Goal: Task Accomplishment & Management: Use online tool/utility

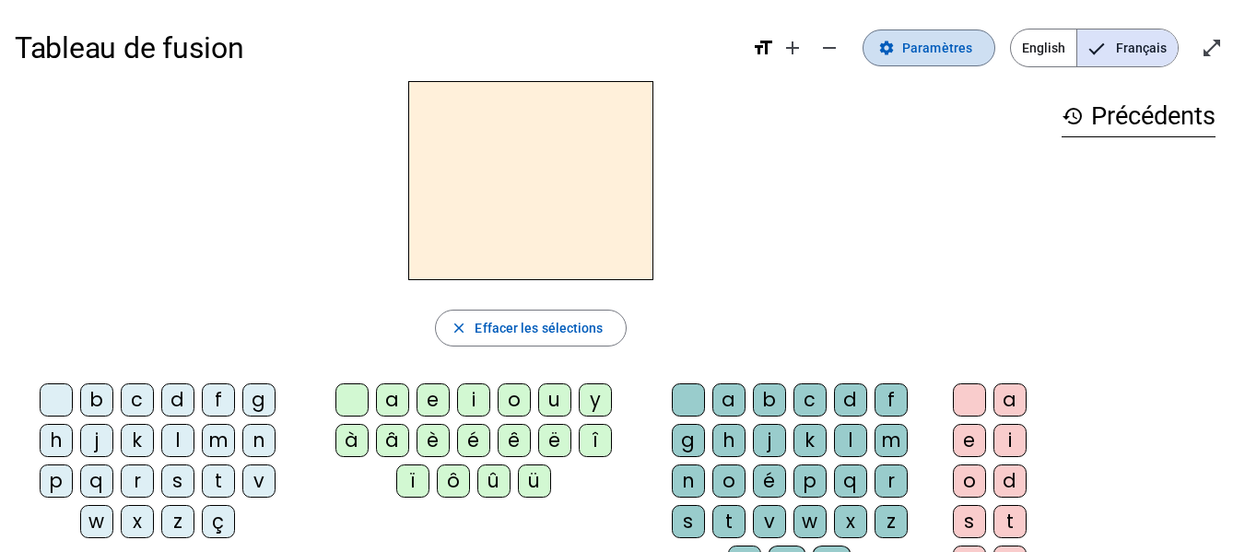
click at [912, 63] on span at bounding box center [929, 48] width 131 height 44
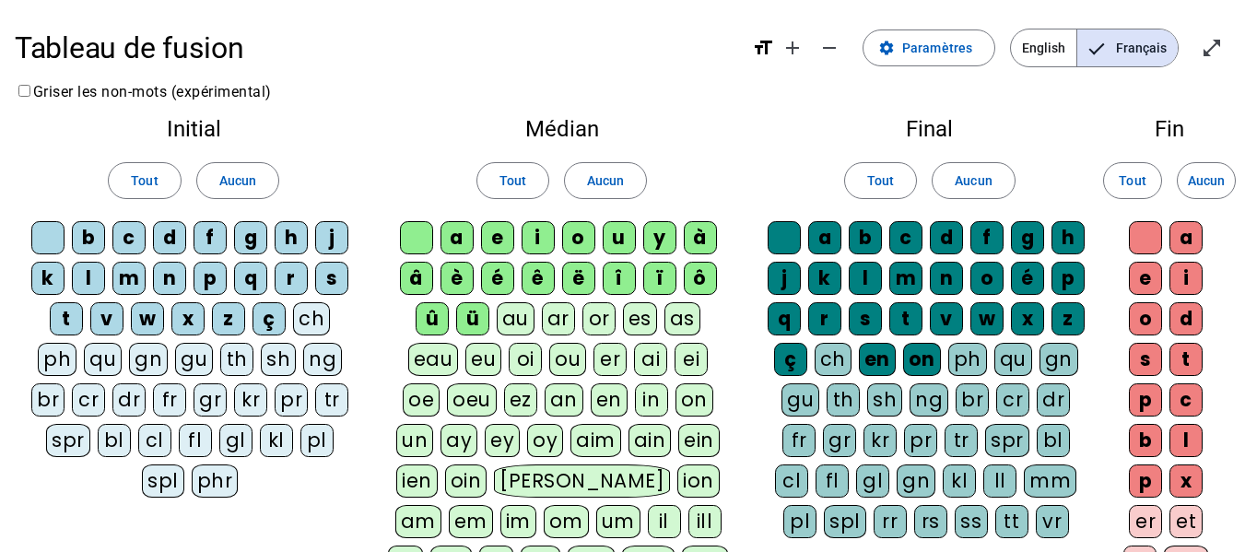
click at [102, 353] on div "qu" at bounding box center [103, 359] width 38 height 33
click at [456, 314] on div "ü" at bounding box center [472, 318] width 33 height 33
click at [419, 310] on div "û" at bounding box center [432, 318] width 33 height 33
click at [423, 293] on div "â" at bounding box center [416, 278] width 33 height 33
drag, startPoint x: 445, startPoint y: 284, endPoint x: 480, endPoint y: 282, distance: 35.1
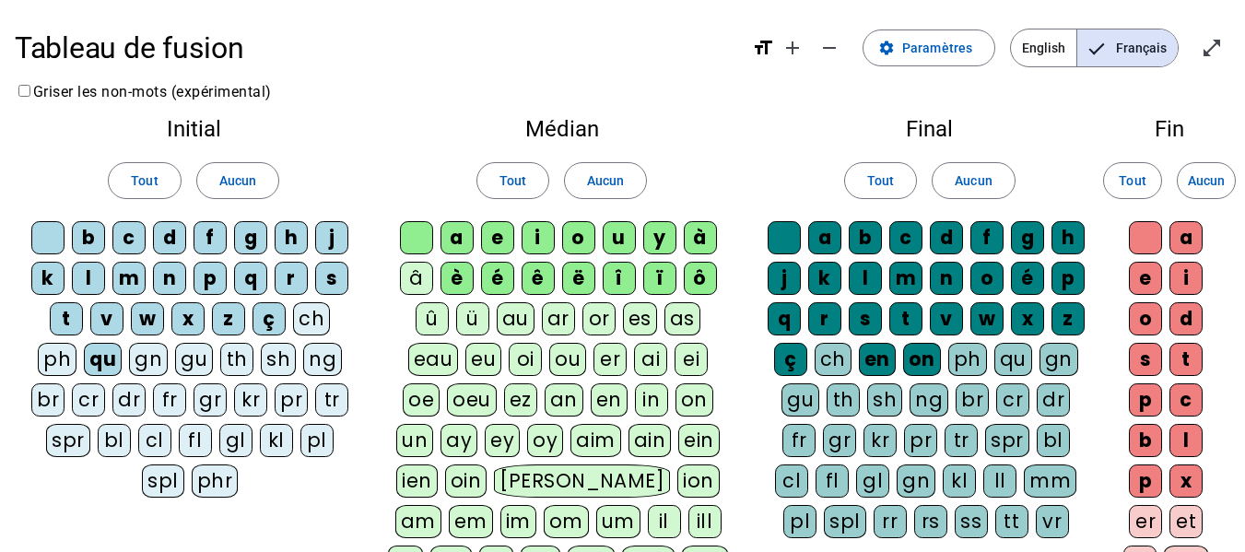
click at [455, 284] on div "è" at bounding box center [457, 278] width 33 height 33
drag, startPoint x: 495, startPoint y: 279, endPoint x: 535, endPoint y: 282, distance: 39.7
click at [496, 279] on div "é" at bounding box center [497, 278] width 33 height 33
drag, startPoint x: 543, startPoint y: 284, endPoint x: 590, endPoint y: 278, distance: 47.3
click at [551, 284] on div "ê" at bounding box center [538, 278] width 33 height 33
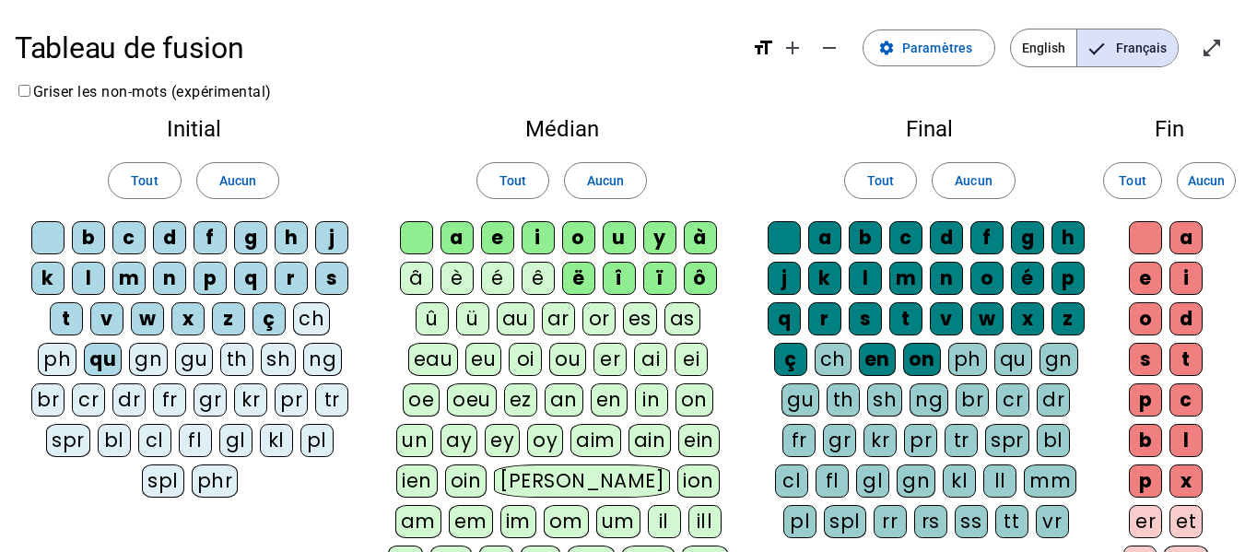
click at [593, 281] on letter-bubble "ë" at bounding box center [582, 282] width 41 height 41
click at [622, 276] on div "î" at bounding box center [619, 278] width 33 height 33
drag, startPoint x: 649, startPoint y: 277, endPoint x: 686, endPoint y: 280, distance: 37.1
click at [656, 279] on div "ï" at bounding box center [659, 278] width 33 height 33
drag, startPoint x: 694, startPoint y: 280, endPoint x: 701, endPoint y: 254, distance: 27.5
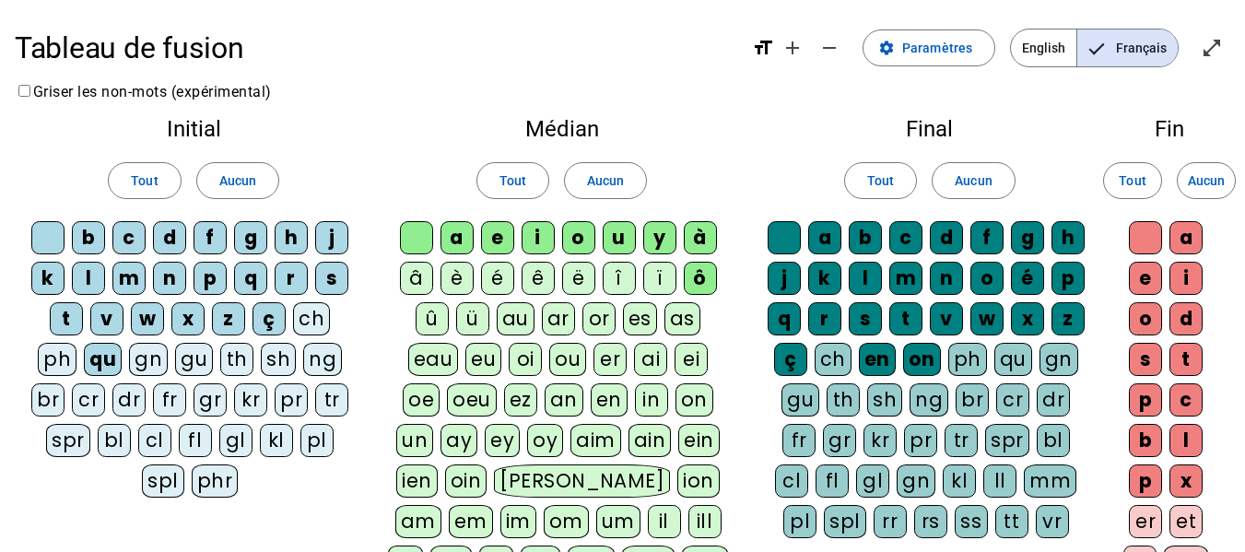
click at [696, 278] on div "ô" at bounding box center [700, 278] width 33 height 33
click at [702, 243] on div "à" at bounding box center [700, 237] width 33 height 33
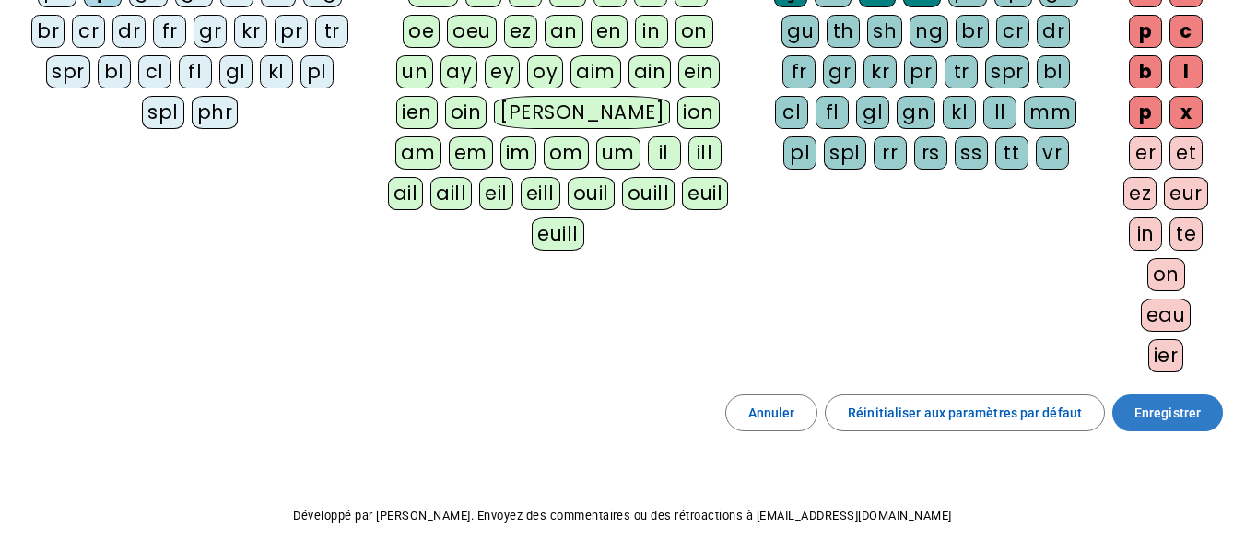
click at [1186, 420] on span "Enregistrer" at bounding box center [1168, 413] width 66 height 22
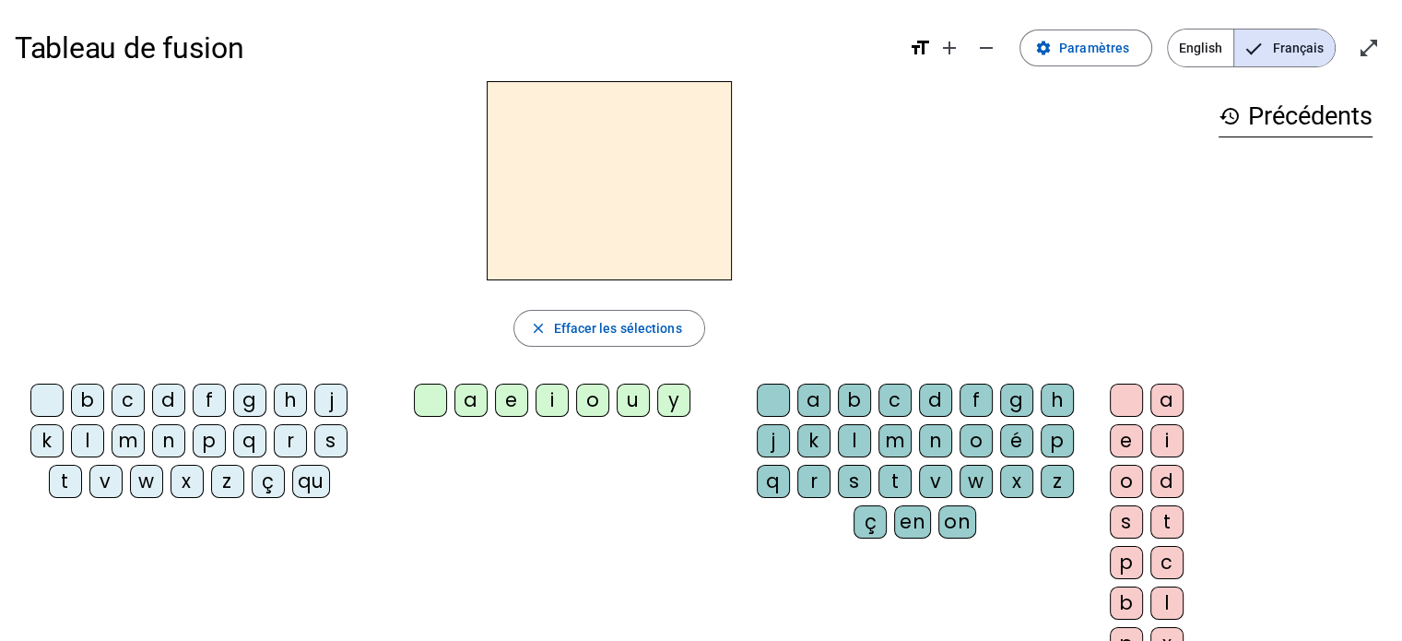
click at [313, 490] on div "qu" at bounding box center [311, 481] width 38 height 33
click at [553, 391] on div "i" at bounding box center [552, 400] width 33 height 33
click at [325, 440] on div "s" at bounding box center [330, 440] width 33 height 33
click at [170, 435] on div "n" at bounding box center [168, 440] width 33 height 33
click at [513, 408] on div "e" at bounding box center [511, 400] width 33 height 33
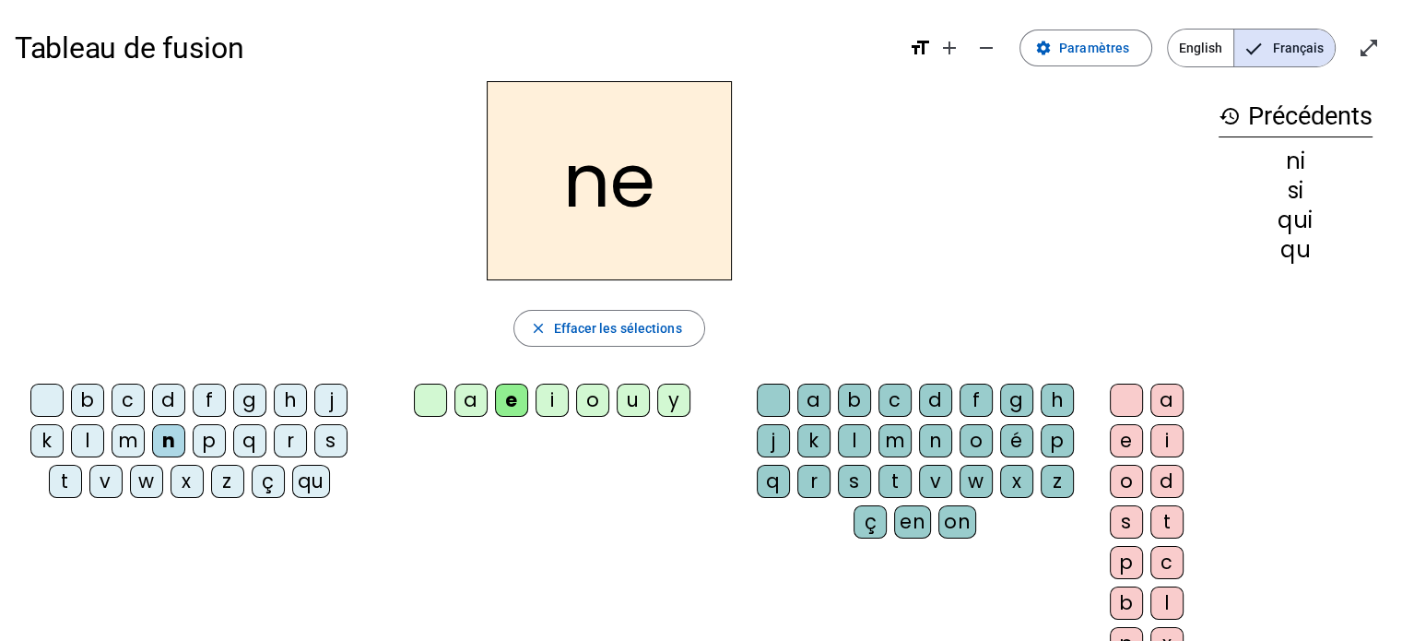
click at [327, 442] on div "s" at bounding box center [330, 440] width 33 height 33
drag, startPoint x: 126, startPoint y: 396, endPoint x: 199, endPoint y: 425, distance: 78.2
click at [126, 396] on div "c" at bounding box center [128, 400] width 33 height 33
click at [336, 438] on div "s" at bounding box center [330, 440] width 33 height 33
click at [66, 475] on div "t" at bounding box center [65, 481] width 33 height 33
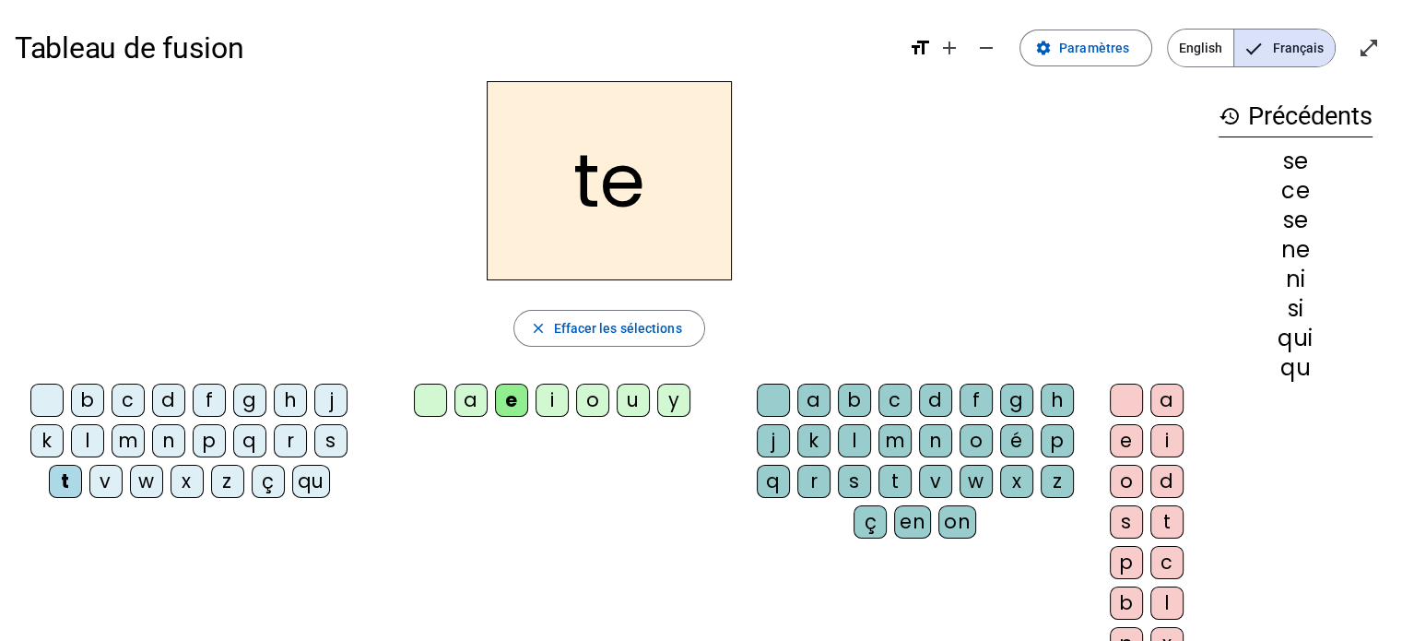
click at [169, 396] on div "d" at bounding box center [168, 400] width 33 height 33
click at [623, 412] on div "u" at bounding box center [633, 400] width 33 height 33
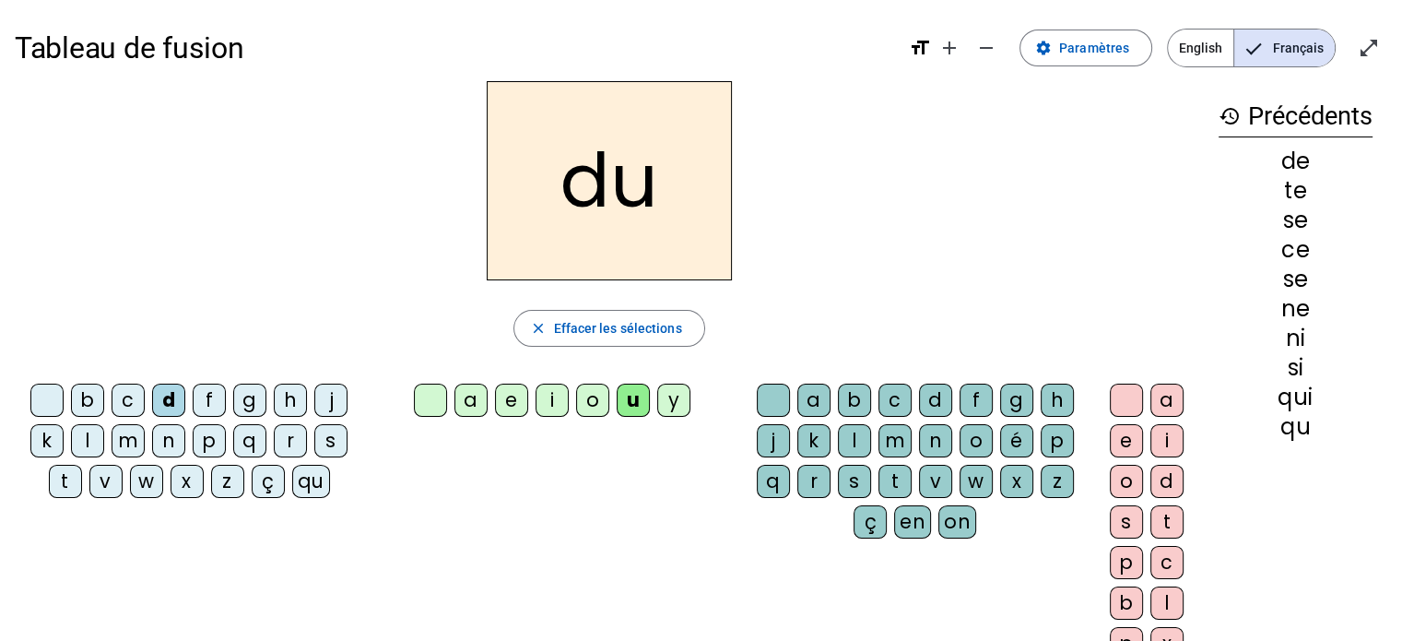
click at [334, 442] on div "s" at bounding box center [330, 440] width 33 height 33
click at [85, 437] on div "l" at bounding box center [87, 440] width 33 height 33
click at [64, 482] on div "t" at bounding box center [65, 481] width 33 height 33
click at [464, 407] on div "a" at bounding box center [470, 400] width 33 height 33
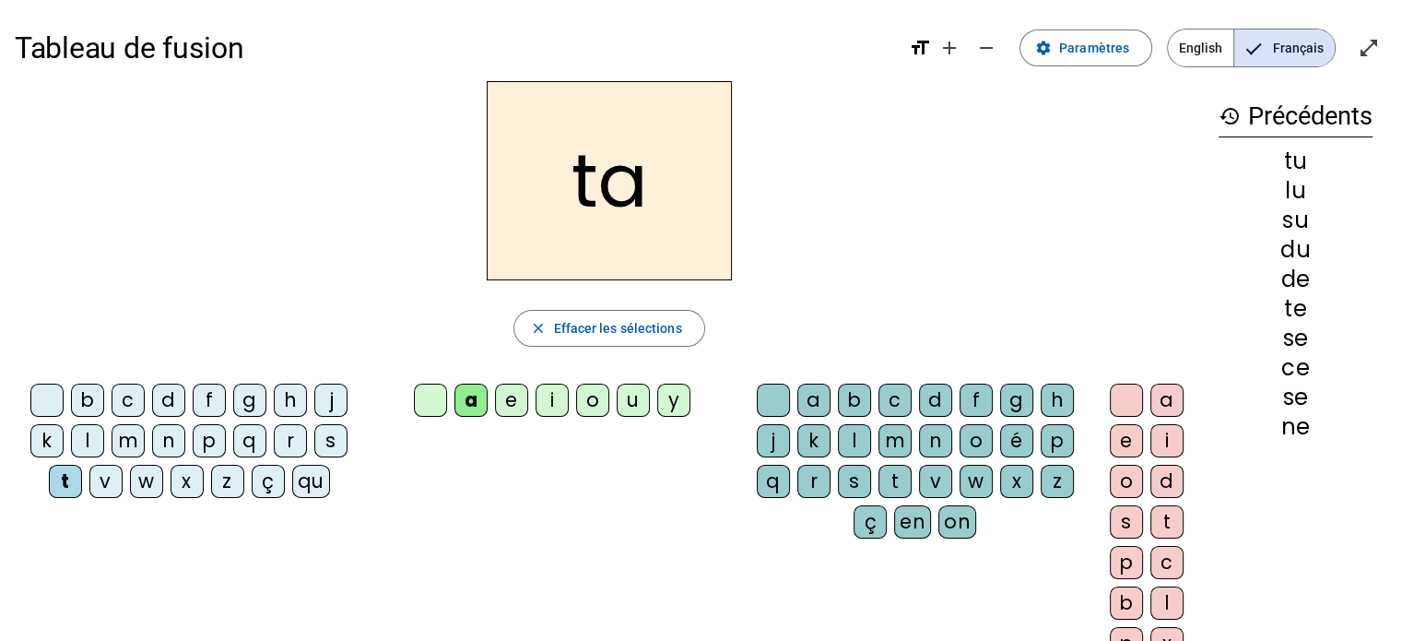
click at [340, 438] on div "s" at bounding box center [330, 440] width 33 height 33
click at [122, 434] on div "m" at bounding box center [128, 440] width 33 height 33
click at [521, 402] on div "e" at bounding box center [511, 400] width 33 height 33
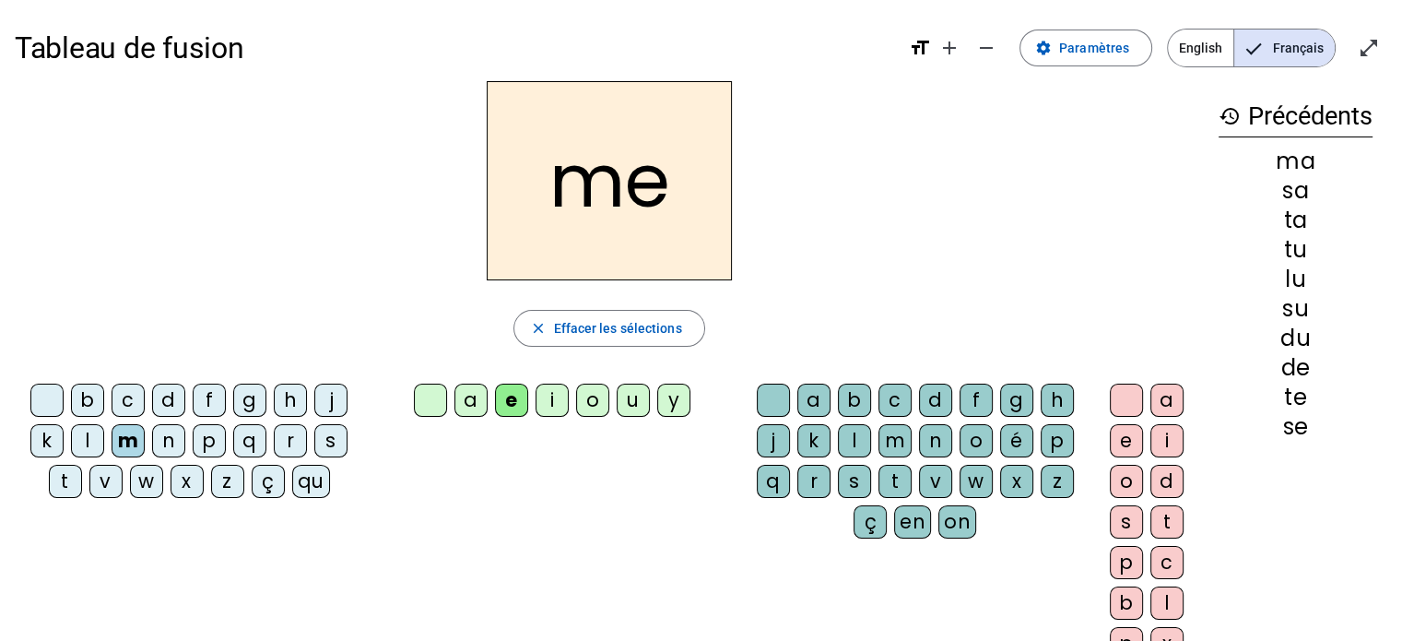
drag, startPoint x: 163, startPoint y: 395, endPoint x: 184, endPoint y: 412, distance: 27.5
click at [163, 395] on div "d" at bounding box center [168, 400] width 33 height 33
click at [487, 468] on div "b c d f g h j k l m n p q r s t v w x z ç qu a e i o u y a b c d f g h j k l m …" at bounding box center [609, 525] width 1189 height 299
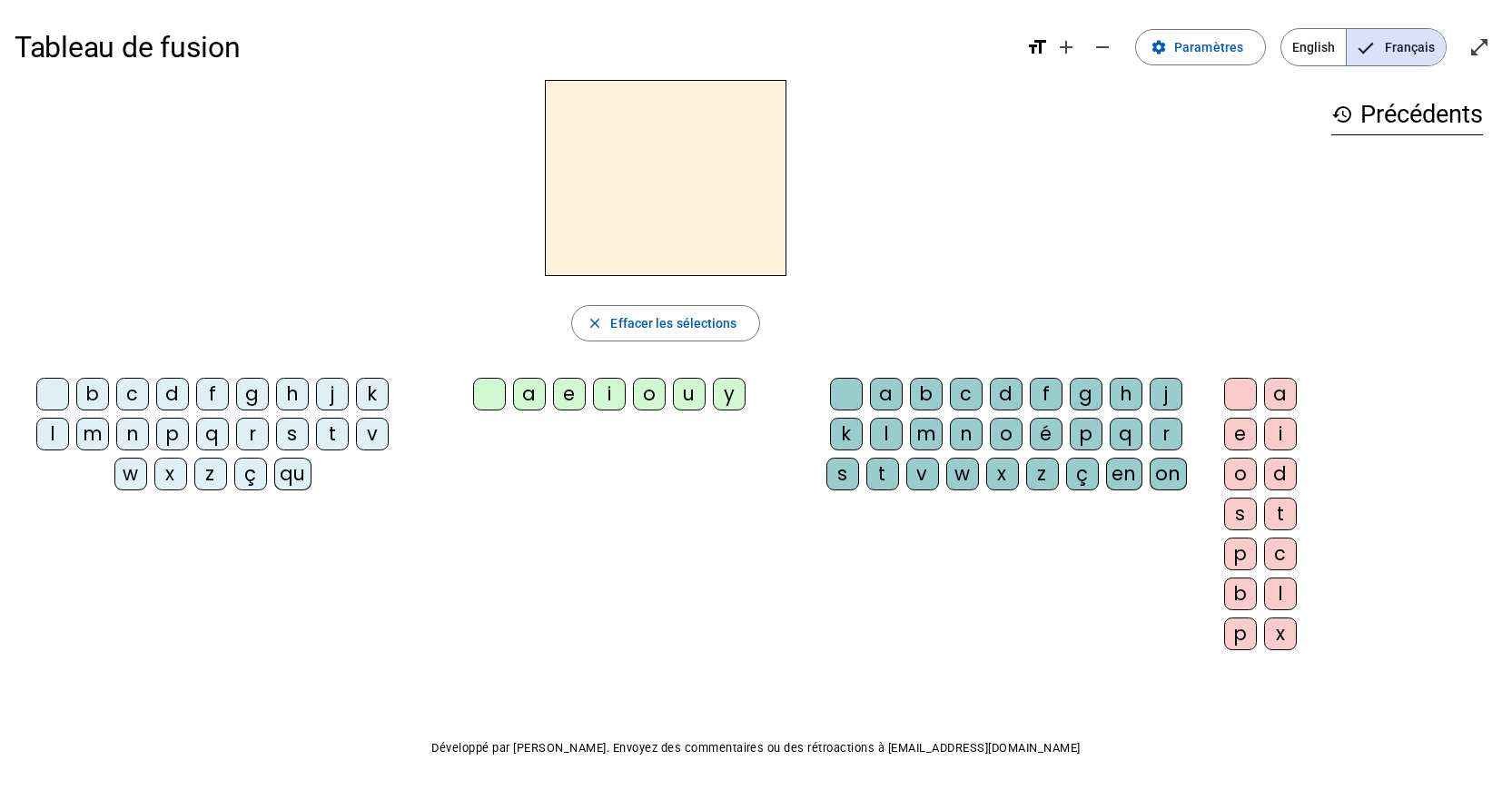
click at [1110, 164] on div at bounding box center [666, 177] width 1302 height 196
